Goal: Communication & Community: Connect with others

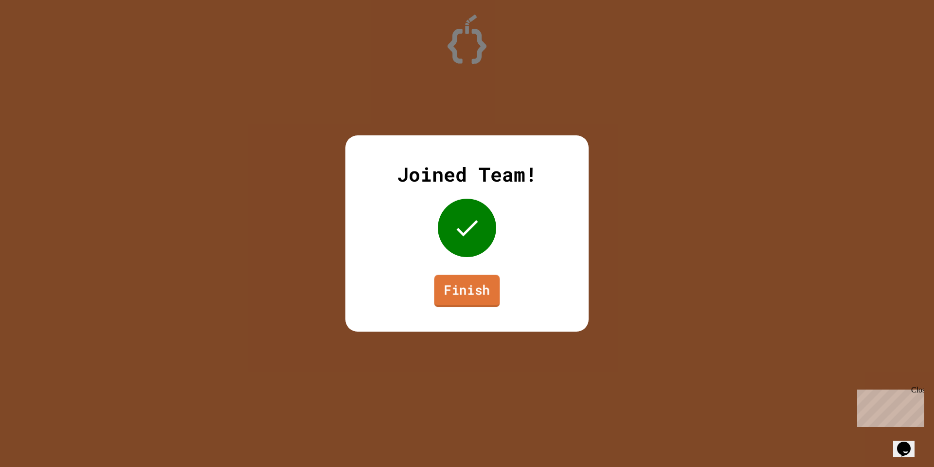
click at [467, 300] on link "Finish" at bounding box center [467, 290] width 66 height 32
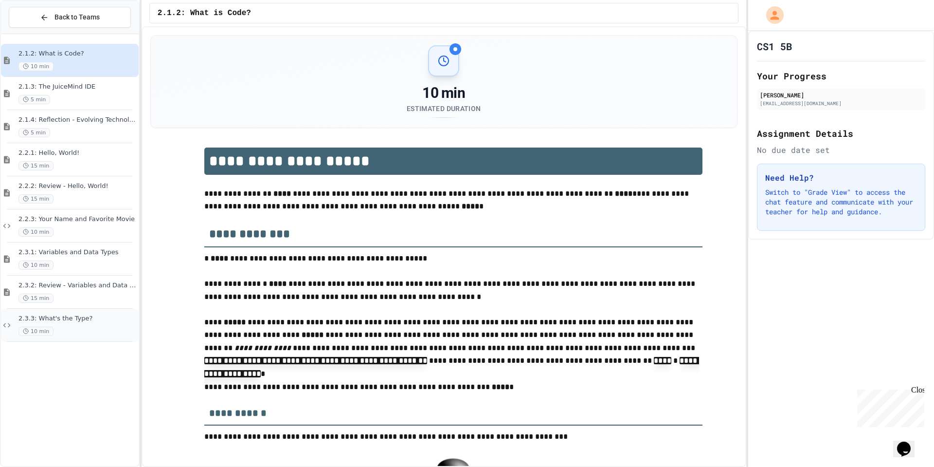
click at [79, 326] on div "10 min" at bounding box center [77, 330] width 118 height 9
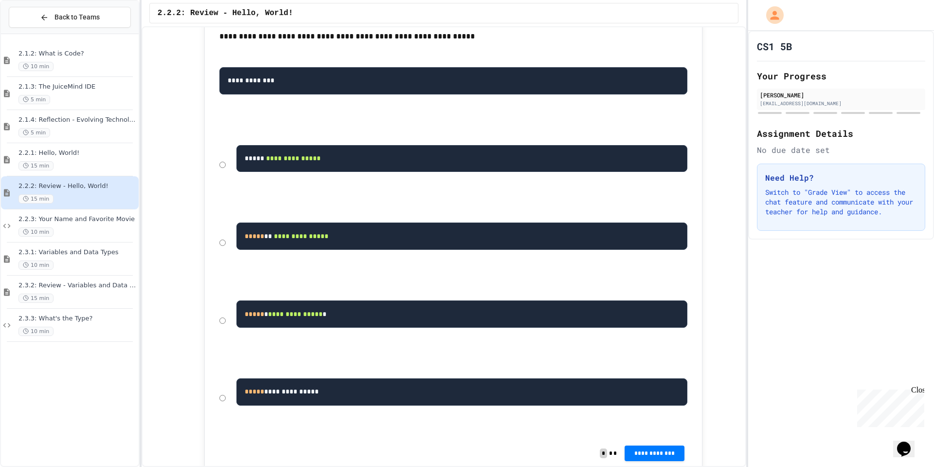
scroll to position [679, 0]
